Goal: Transaction & Acquisition: Purchase product/service

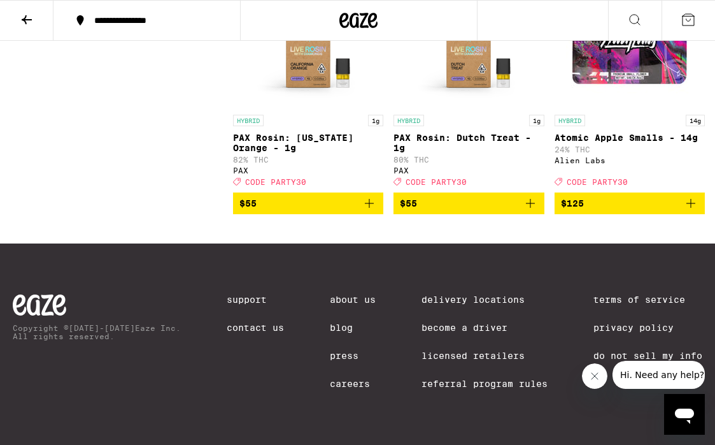
click at [359, 15] on icon at bounding box center [359, 20] width 38 height 23
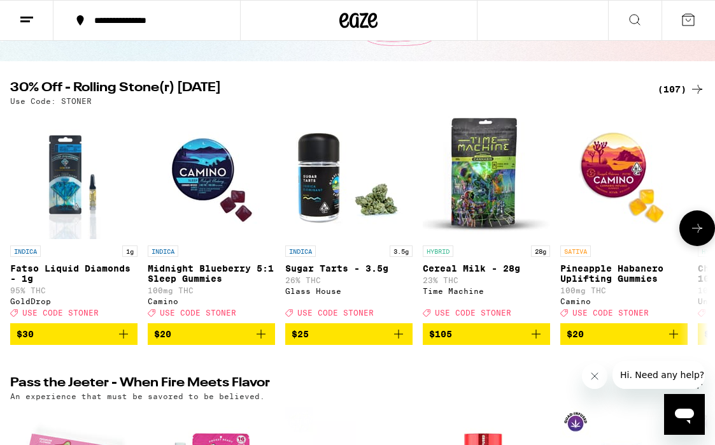
scroll to position [85, 0]
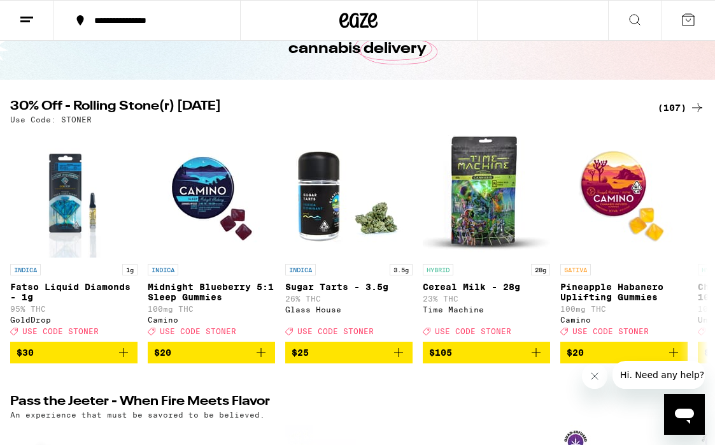
click at [677, 106] on div "(107)" at bounding box center [681, 107] width 47 height 15
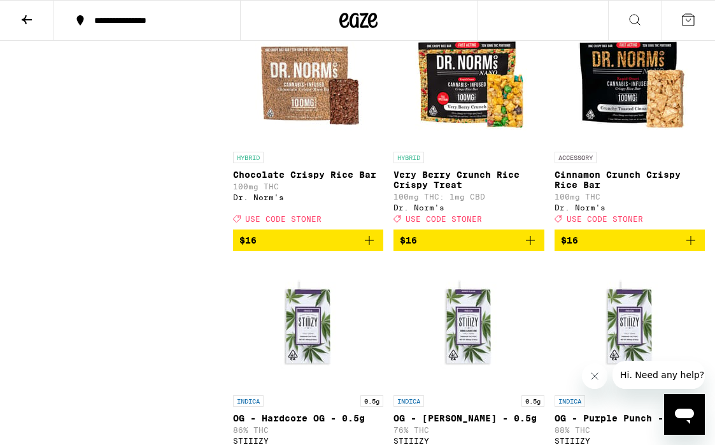
scroll to position [1634, 0]
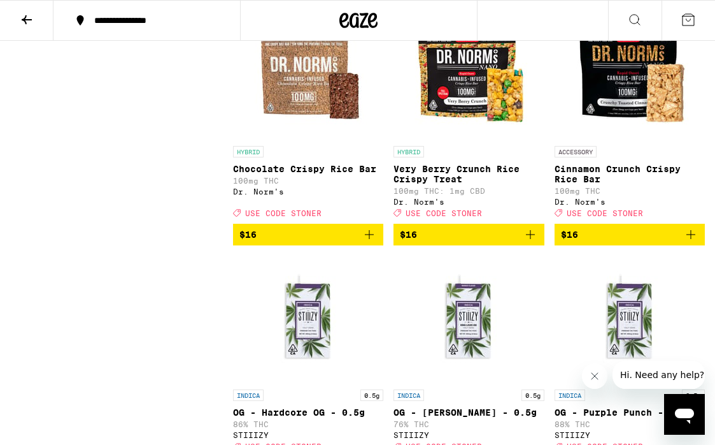
click at [377, 242] on icon "Add to bag" at bounding box center [369, 234] width 15 height 15
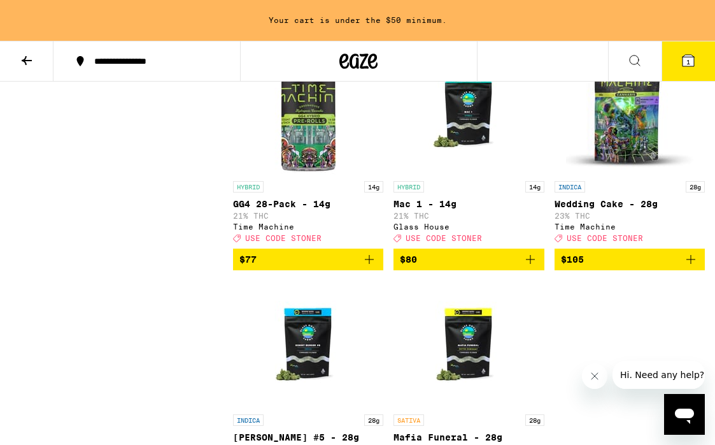
scroll to position [8383, 0]
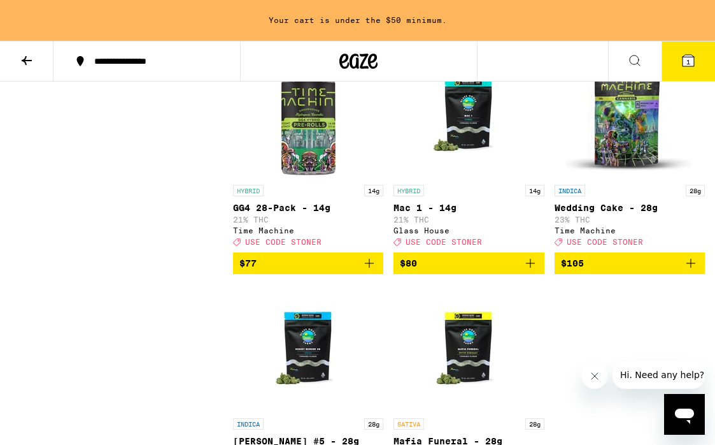
click at [367, 38] on icon "Add to bag" at bounding box center [369, 29] width 15 height 15
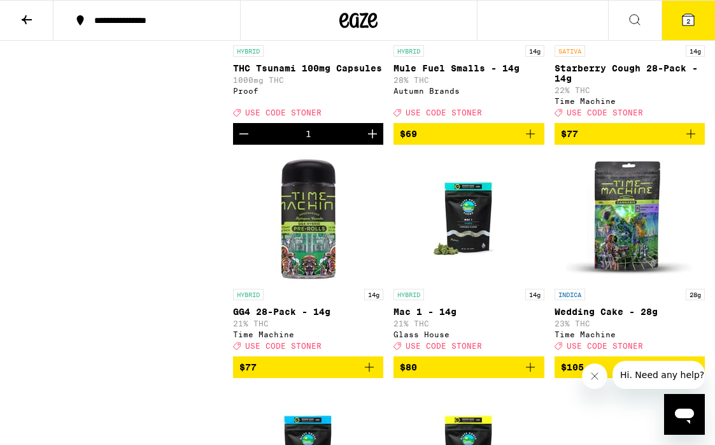
scroll to position [8236, 0]
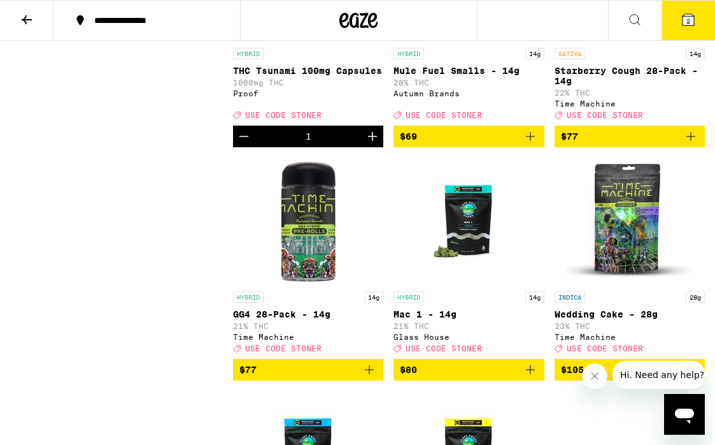
click at [377, 144] on icon "Increment" at bounding box center [372, 136] width 15 height 15
click at [680, 28] on button "3" at bounding box center [689, 21] width 54 height 40
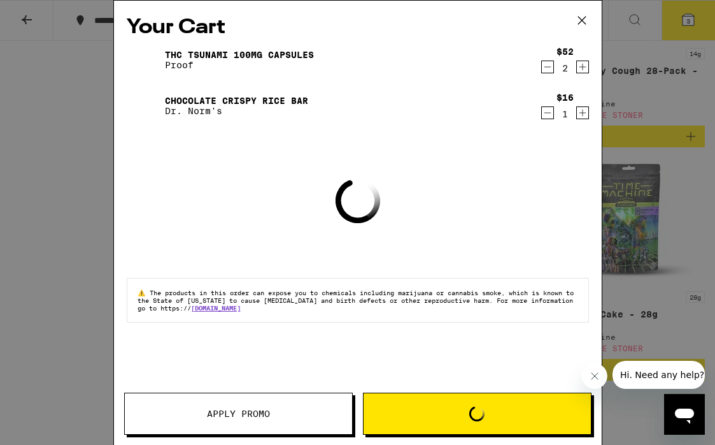
click at [302, 398] on div "Your Cart THC Tsunami 100mg Capsules Proof $52 2 Chocolate Crispy Rice Bar Dr. …" at bounding box center [357, 222] width 489 height 445
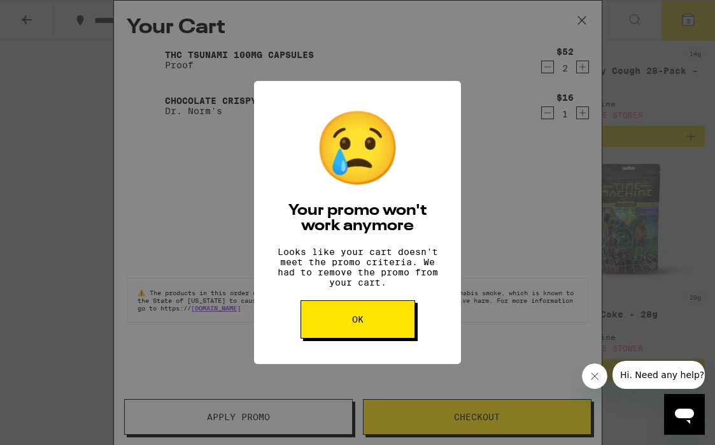
click at [350, 331] on button "OK" at bounding box center [358, 319] width 115 height 38
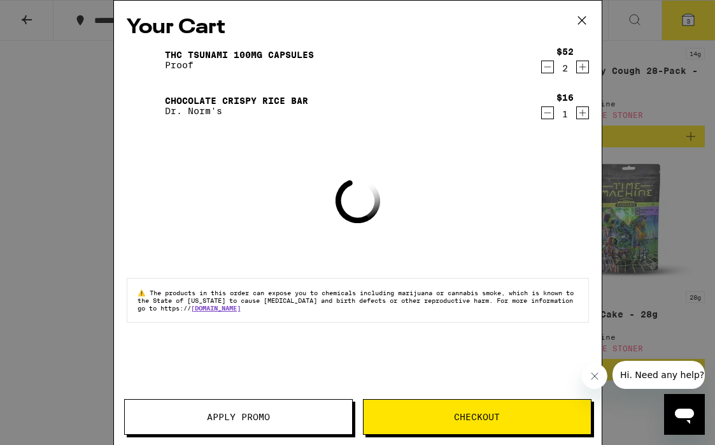
click at [236, 434] on button "Apply Promo" at bounding box center [238, 417] width 229 height 36
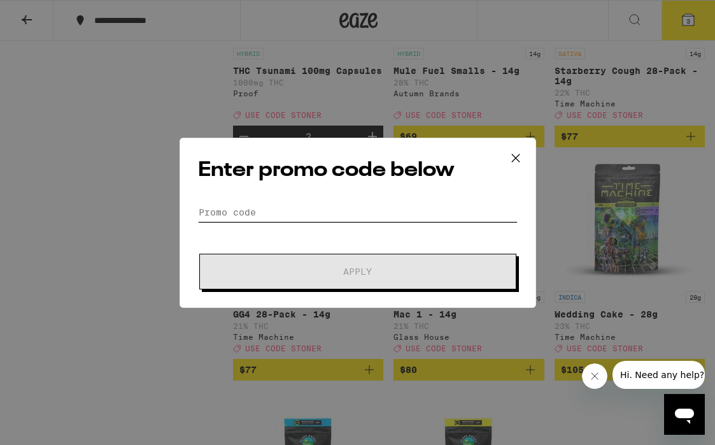
click at [276, 215] on input "Promo Code" at bounding box center [358, 212] width 320 height 19
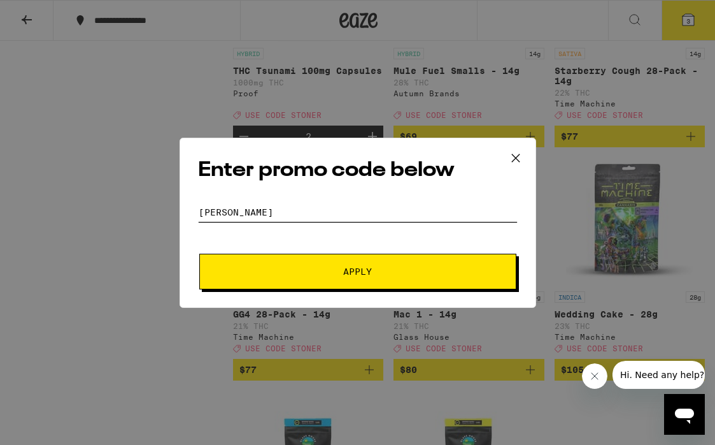
type input "[PERSON_NAME]"
click at [199, 254] on button "Apply" at bounding box center [357, 272] width 317 height 36
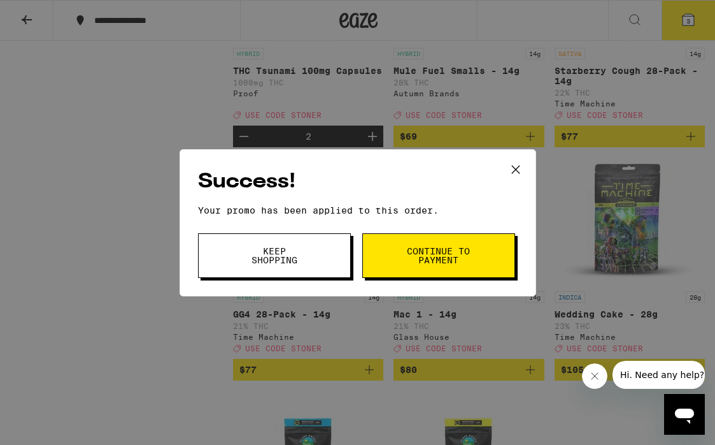
click at [508, 171] on icon at bounding box center [516, 169] width 19 height 19
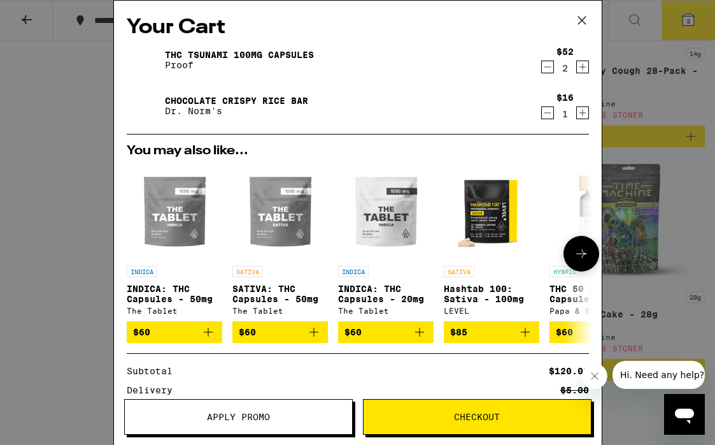
scroll to position [168, 0]
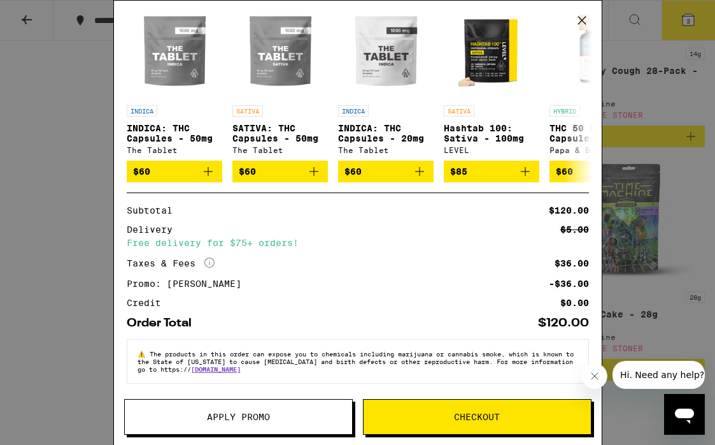
click at [477, 412] on span "Checkout" at bounding box center [477, 416] width 46 height 9
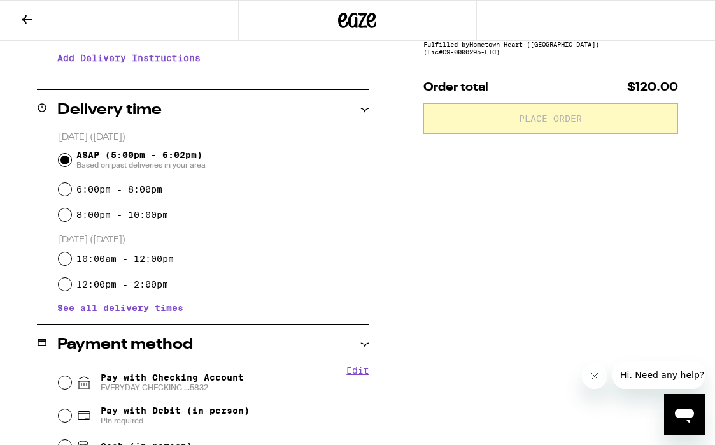
scroll to position [428, 0]
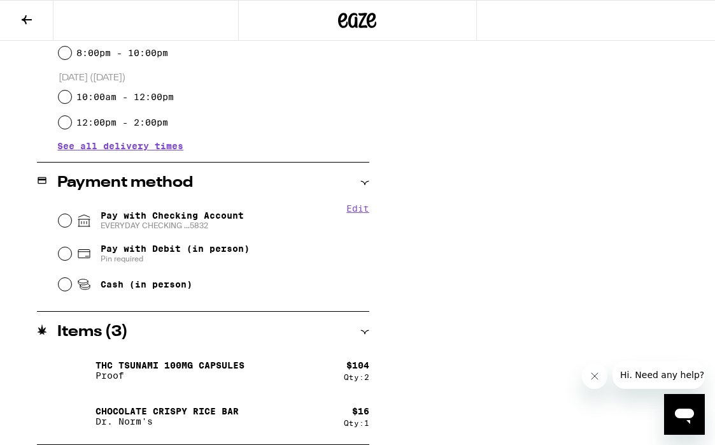
click at [180, 215] on span "Pay with Checking Account EVERYDAY CHECKING ...5832" at bounding box center [172, 220] width 143 height 20
click at [71, 215] on input "Pay with Checking Account EVERYDAY CHECKING ...5832" at bounding box center [65, 220] width 13 height 13
radio input "true"
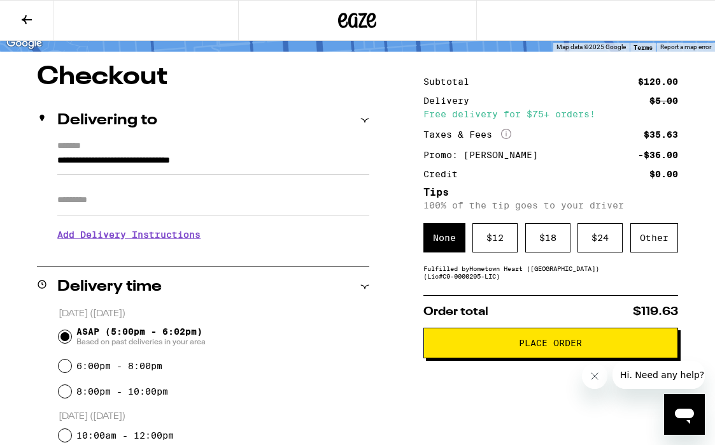
scroll to position [91, 0]
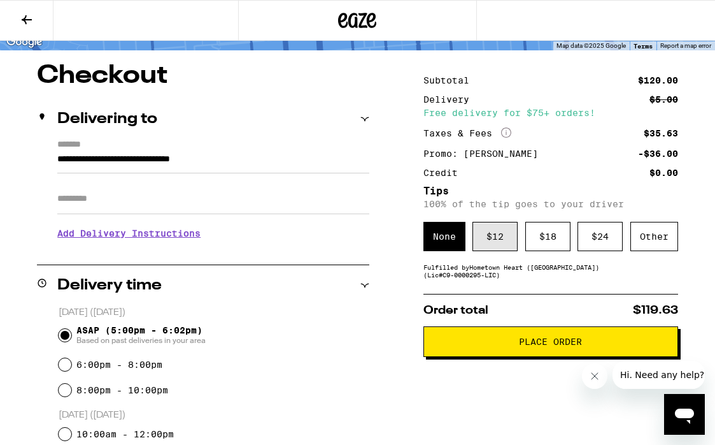
click at [488, 240] on div "$ 12" at bounding box center [495, 236] width 45 height 29
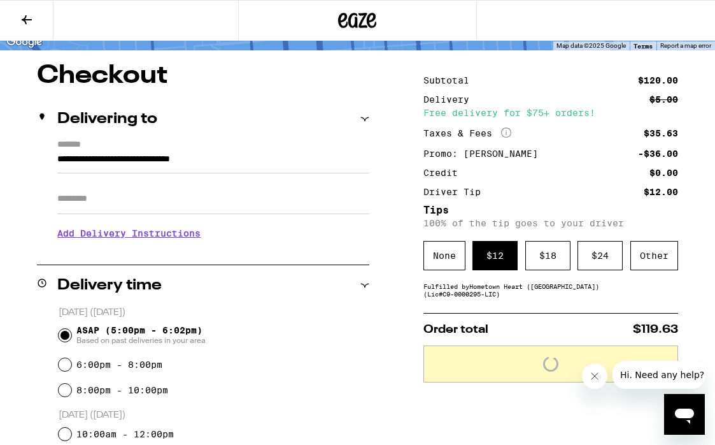
click at [148, 237] on h3 "Add Delivery Instructions" at bounding box center [213, 233] width 312 height 29
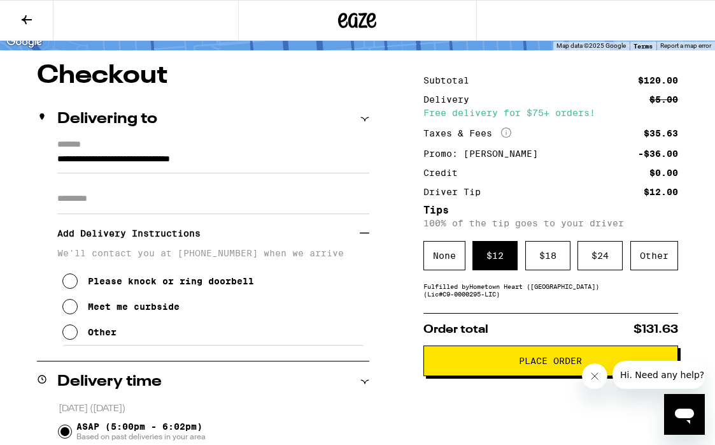
click at [104, 334] on div "Other" at bounding box center [102, 332] width 29 height 10
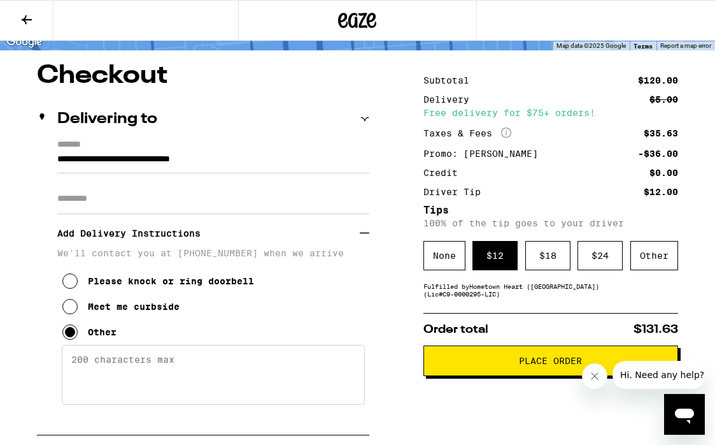
click at [140, 369] on textarea "Enter any other delivery instructions you want driver to know" at bounding box center [213, 375] width 303 height 60
type textarea "Text me at [PHONE_NUMBER] and I'll come down. Thanks."
click at [438, 365] on span "Place Order" at bounding box center [551, 360] width 233 height 9
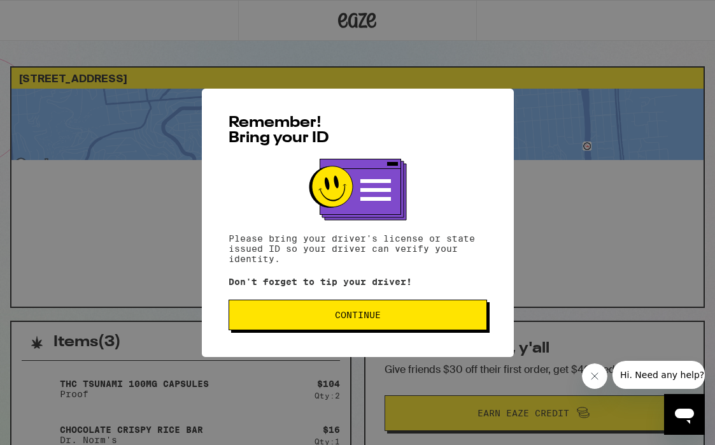
click at [306, 308] on button "Continue" at bounding box center [358, 314] width 259 height 31
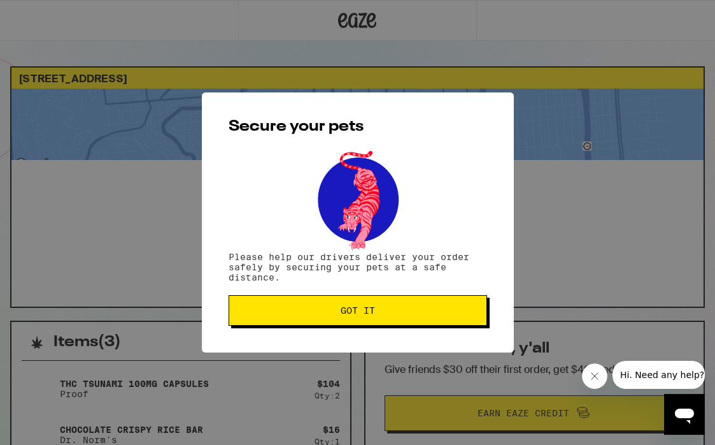
click at [306, 308] on span "Got it" at bounding box center [358, 310] width 237 height 9
